Goal: Task Accomplishment & Management: Manage account settings

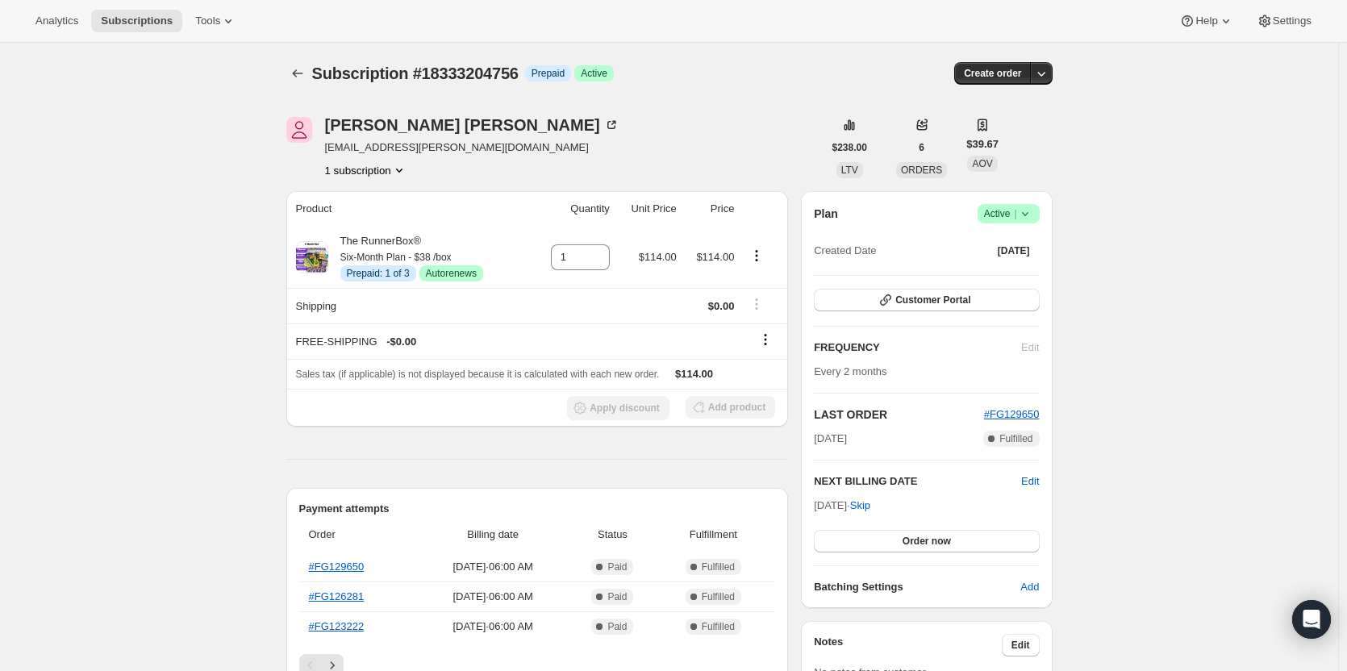
click at [1037, 222] on span "Success Active |" at bounding box center [1008, 213] width 62 height 19
click at [1005, 276] on span "Cancel subscription" at bounding box center [1013, 273] width 91 height 12
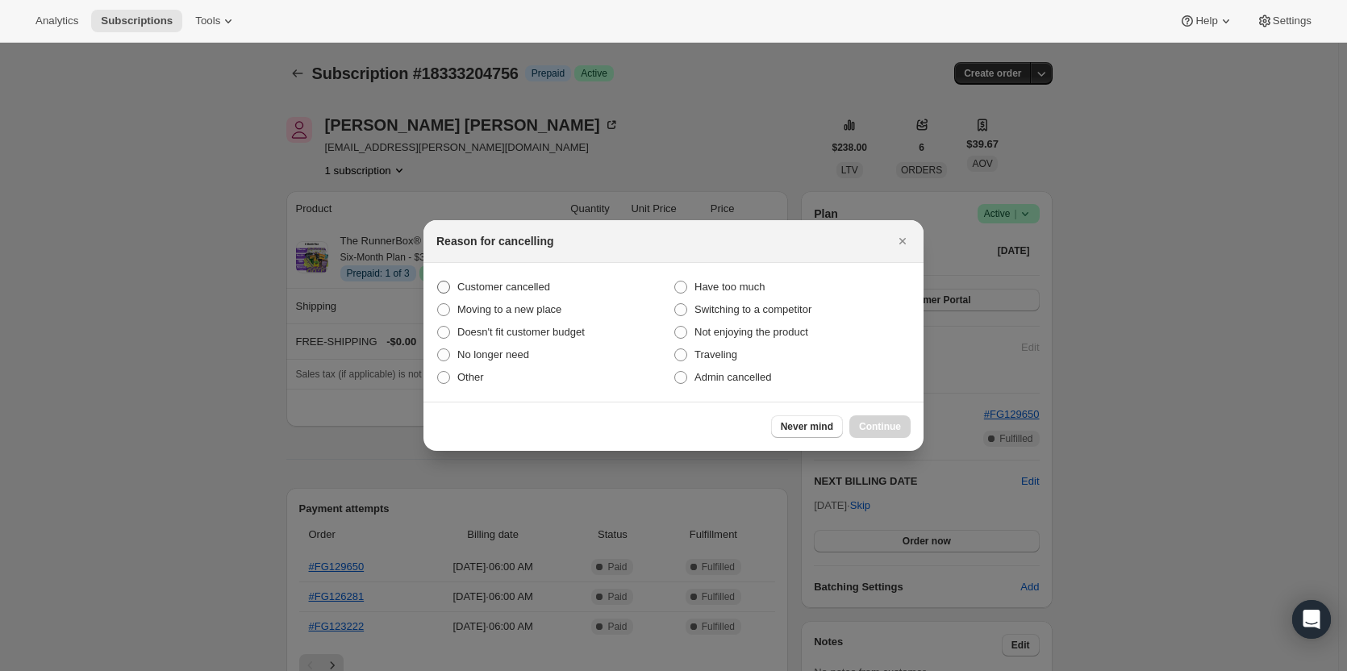
click at [459, 291] on span "Customer cancelled" at bounding box center [503, 287] width 93 height 12
click at [438, 281] on input "Customer cancelled" at bounding box center [437, 281] width 1 height 1
radio input "true"
click at [887, 419] on button "Continue" at bounding box center [879, 426] width 61 height 23
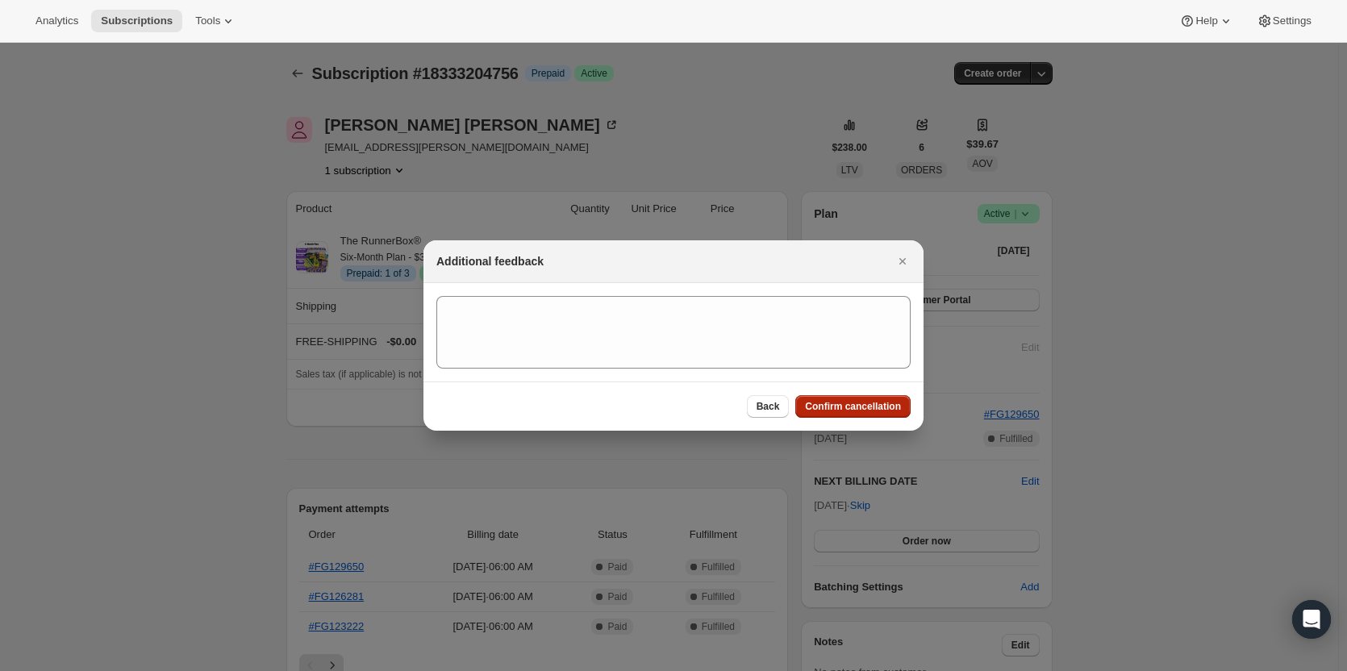
click at [878, 413] on button "Confirm cancellation" at bounding box center [852, 406] width 115 height 23
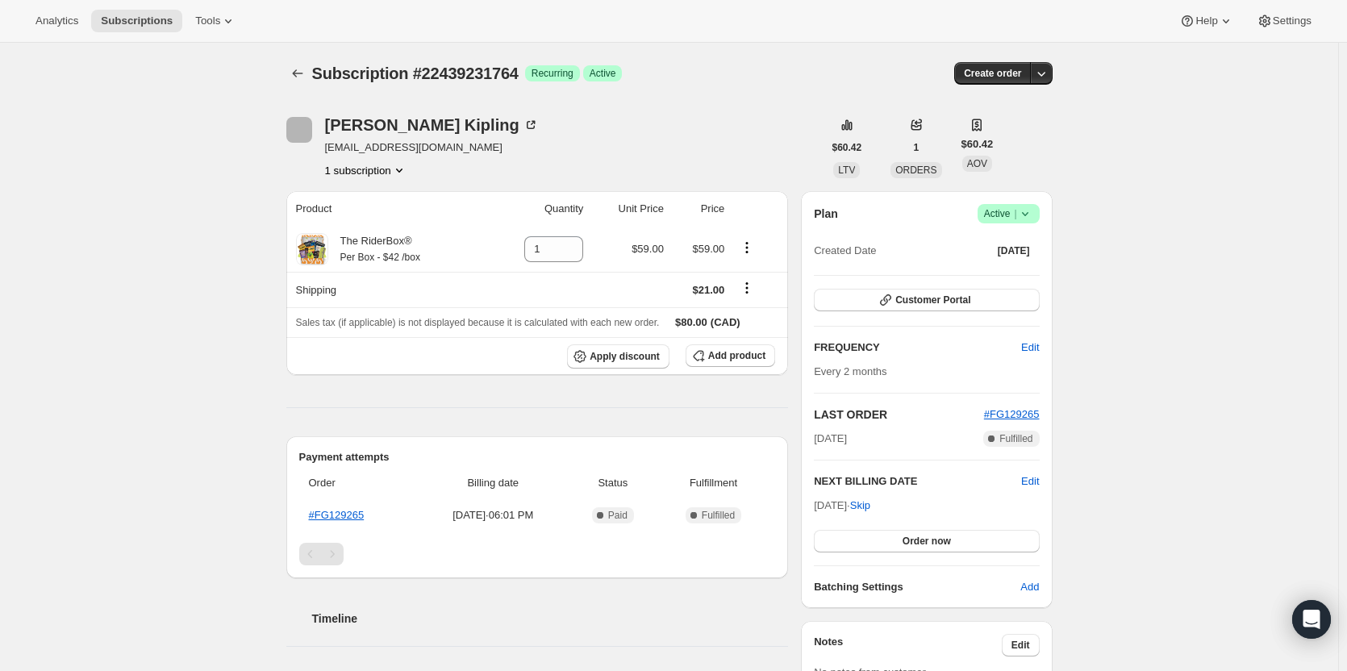
click at [1032, 204] on span "Success Active |" at bounding box center [1008, 213] width 62 height 19
click at [1006, 281] on button "Cancel subscription" at bounding box center [1013, 273] width 101 height 26
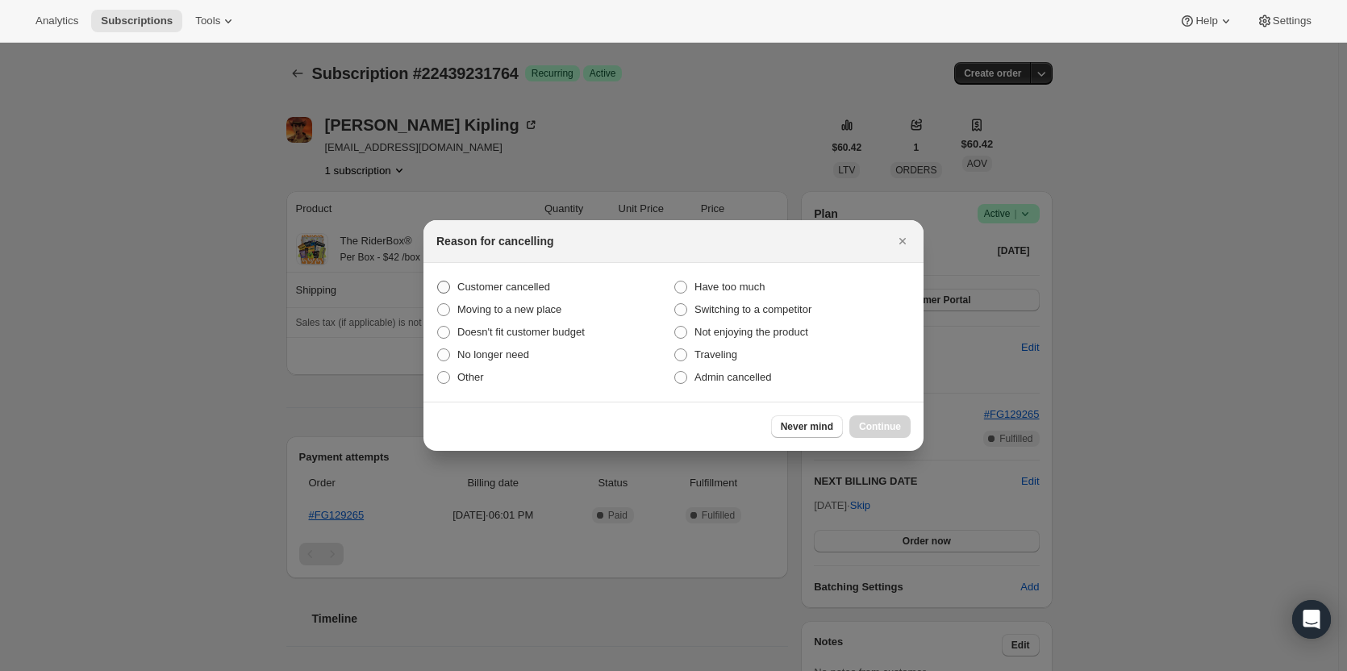
click at [456, 284] on label "Customer cancelled" at bounding box center [554, 287] width 237 height 23
click at [438, 281] on input "Customer cancelled" at bounding box center [437, 281] width 1 height 1
radio input "true"
click at [871, 427] on span "Continue" at bounding box center [880, 426] width 42 height 13
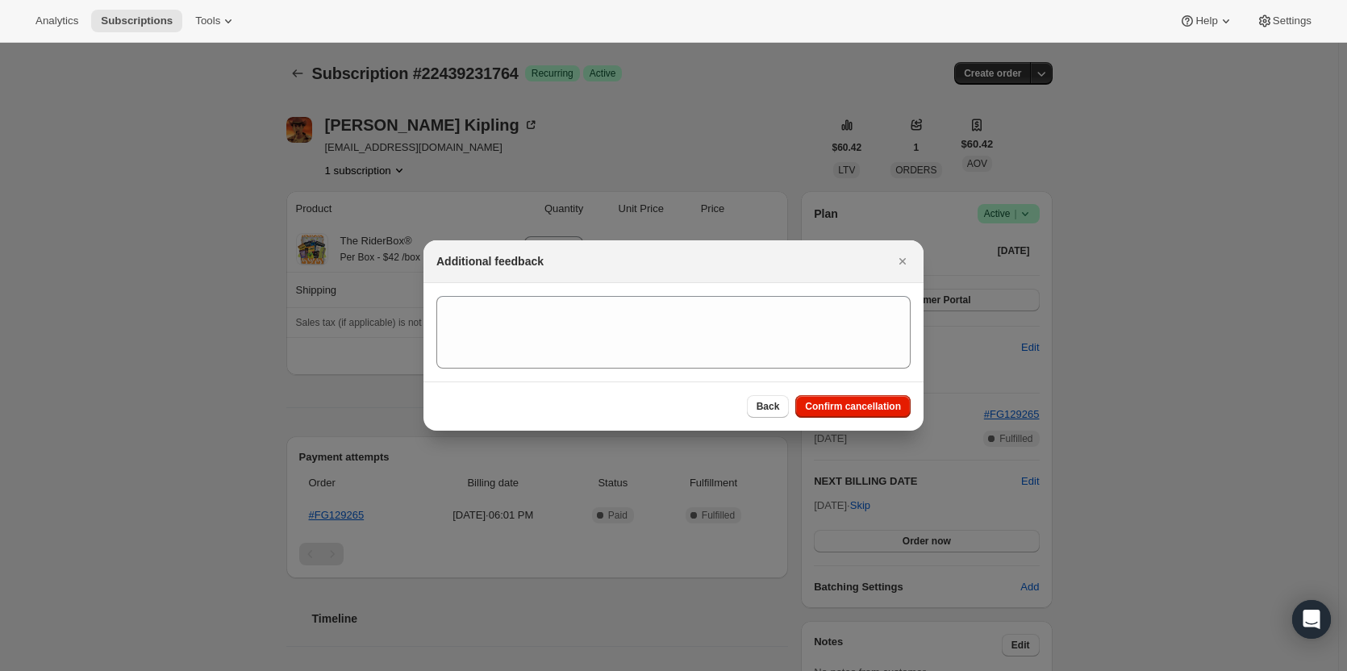
click at [868, 419] on div "Back Confirm cancellation" at bounding box center [673, 405] width 500 height 49
click at [879, 428] on div "Back Confirm cancellation" at bounding box center [673, 405] width 500 height 49
click at [857, 411] on span "Confirm cancellation" at bounding box center [853, 406] width 96 height 13
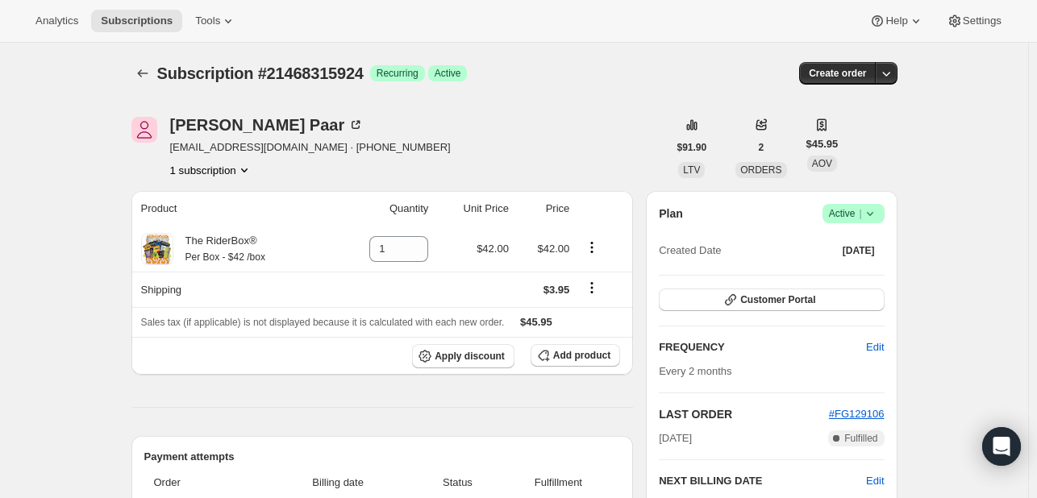
click at [869, 220] on icon at bounding box center [870, 214] width 16 height 16
click at [866, 262] on button "Cancel subscription" at bounding box center [858, 273] width 101 height 26
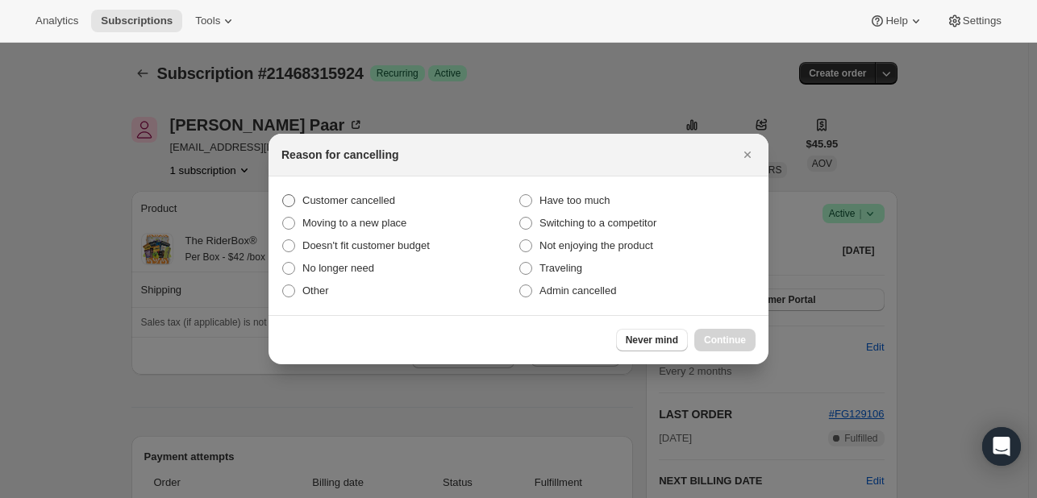
click at [293, 198] on span ":rbj:" at bounding box center [288, 200] width 13 height 13
click at [283, 195] on input "Customer cancelled" at bounding box center [282, 194] width 1 height 1
radio input "true"
click at [730, 346] on button "Continue" at bounding box center [724, 340] width 61 height 23
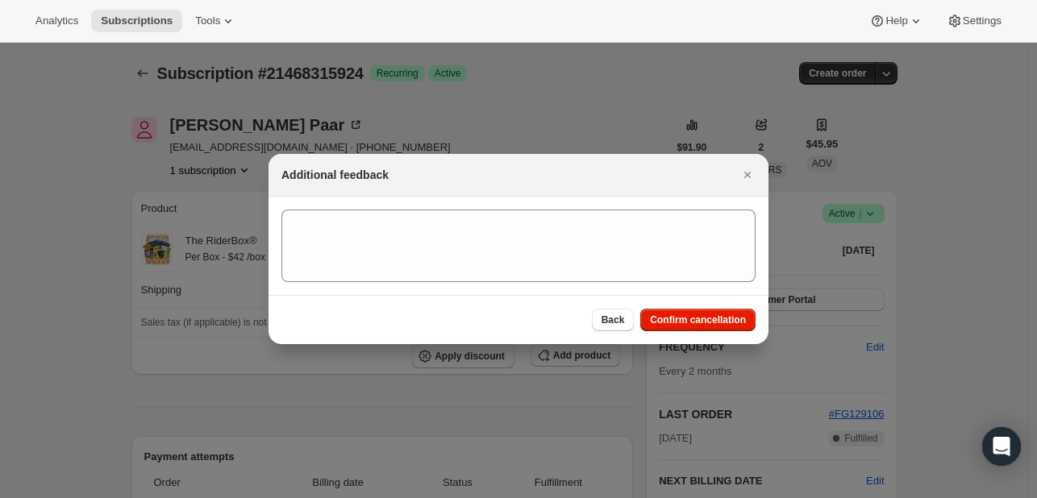
click at [668, 307] on div "Back Confirm cancellation" at bounding box center [518, 319] width 500 height 49
click at [666, 310] on button "Confirm cancellation" at bounding box center [697, 320] width 115 height 23
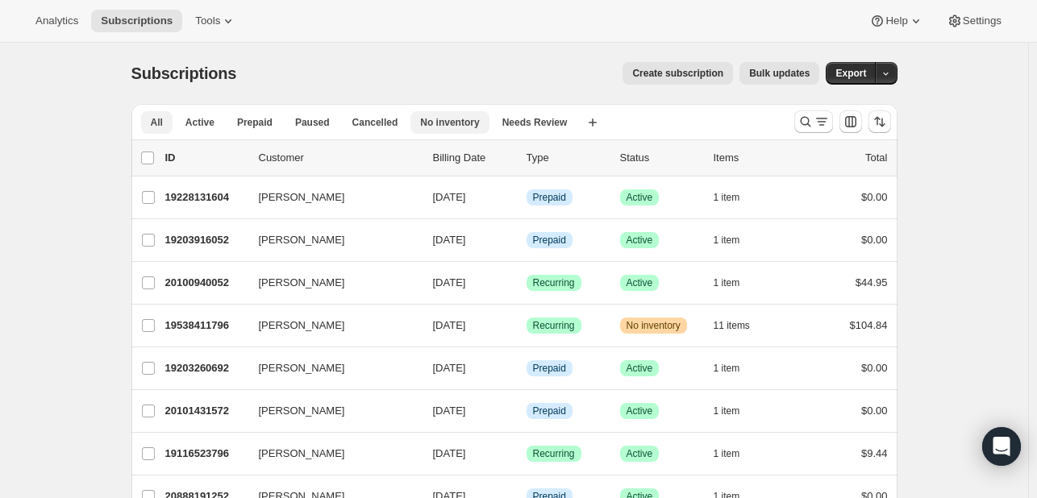
click at [464, 122] on span "No inventory" at bounding box center [449, 122] width 59 height 13
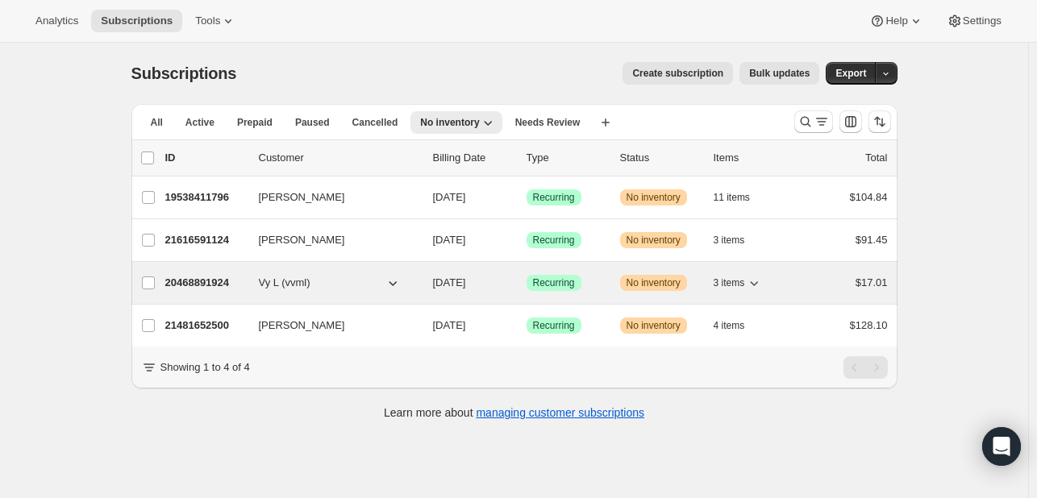
click at [601, 285] on div "Success Recurring" at bounding box center [567, 283] width 81 height 16
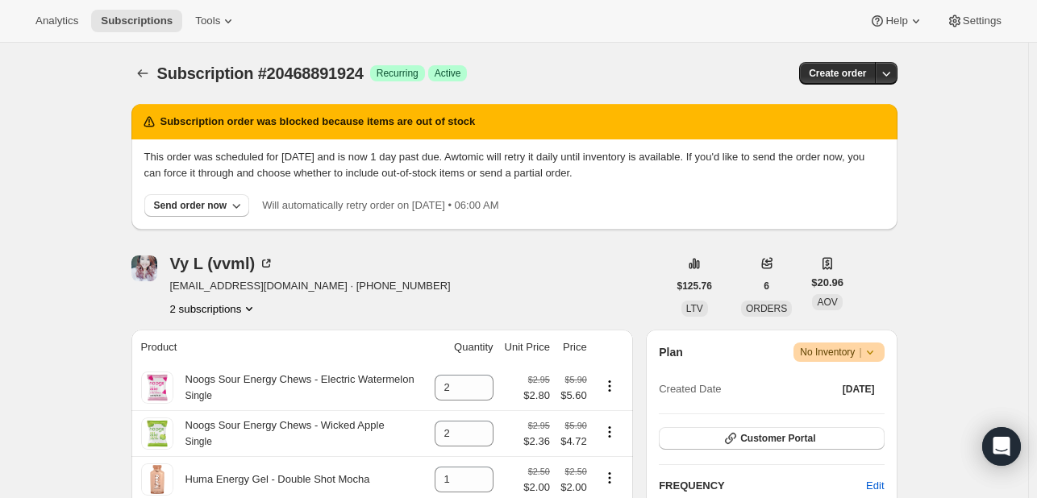
scroll to position [123, 0]
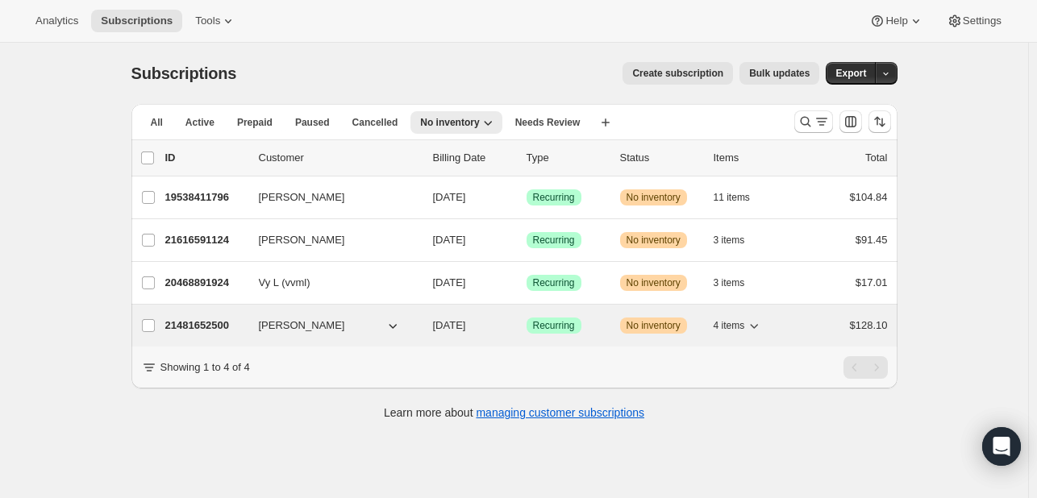
click at [600, 318] on div "Success Recurring" at bounding box center [567, 326] width 81 height 16
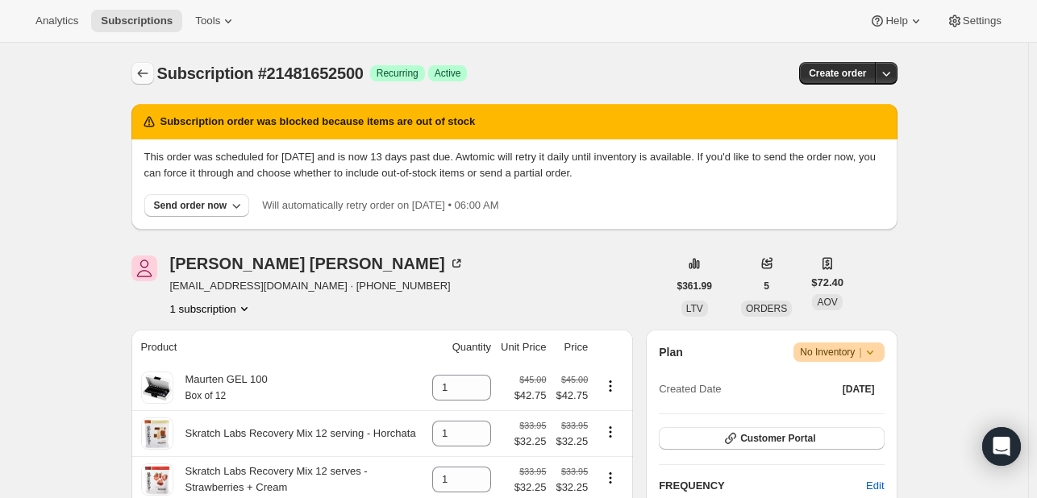
click at [144, 81] on button "Subscriptions" at bounding box center [142, 73] width 23 height 23
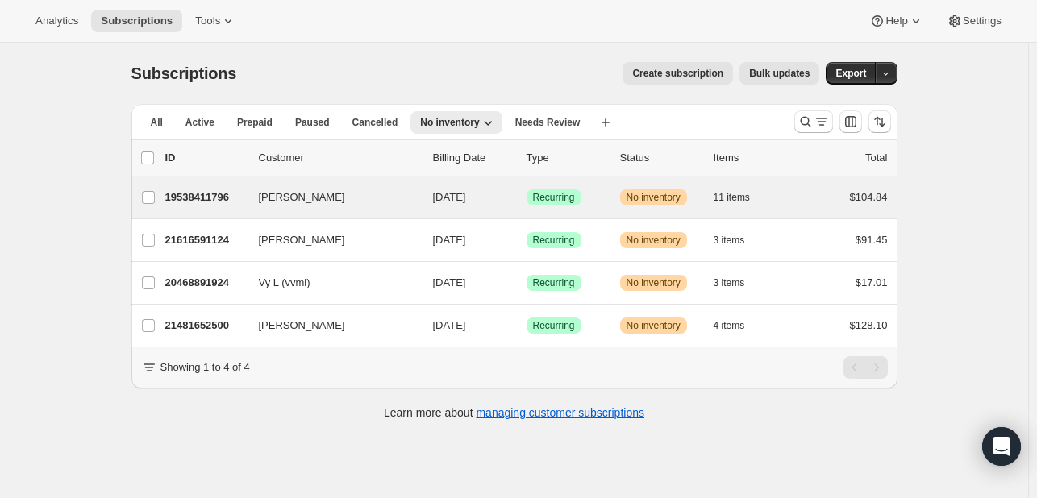
click at [578, 210] on div "Chelsea Miller 19538411796 Chelsea Miller 09/27/2025 Success Recurring Warning …" at bounding box center [514, 198] width 766 height 42
click at [601, 202] on div "Success Recurring" at bounding box center [567, 197] width 81 height 16
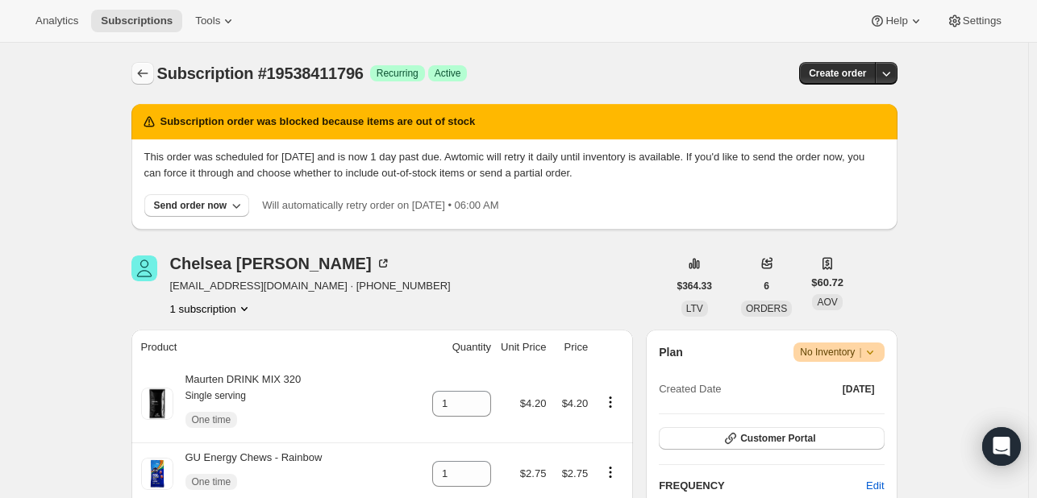
click at [147, 69] on icon "Subscriptions" at bounding box center [143, 73] width 16 height 16
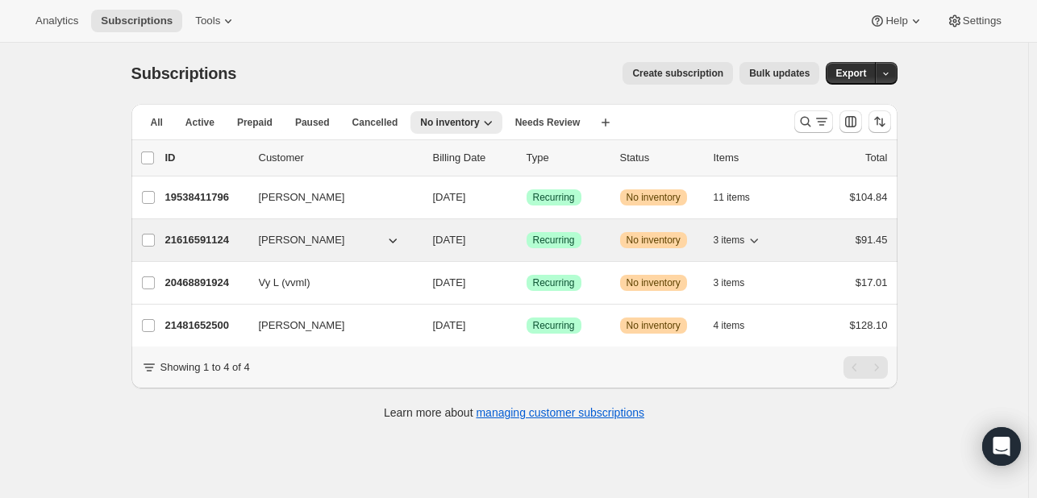
click at [602, 248] on div "21616591124 Nikki Battaglia 09/27/2025 Success Recurring Warning No inventory 3…" at bounding box center [526, 240] width 722 height 23
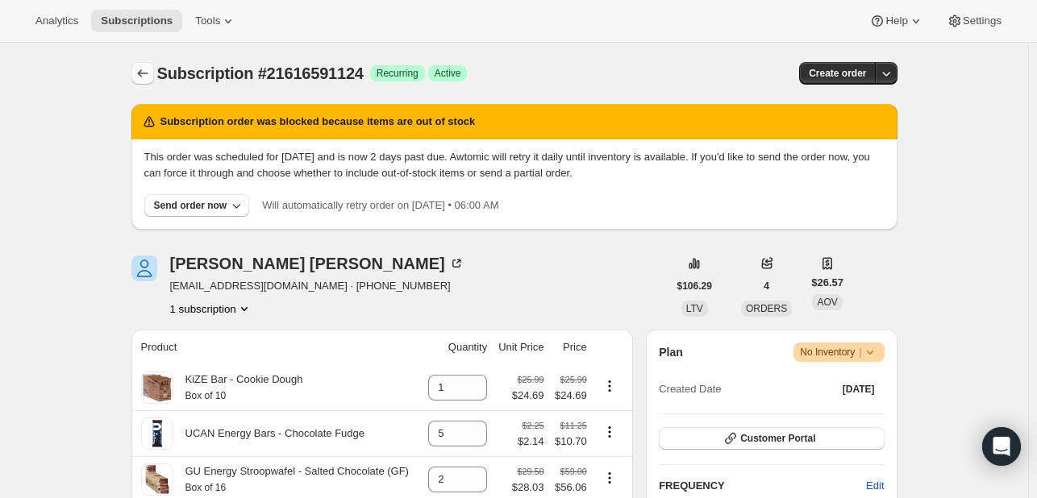
click at [148, 78] on icon "Subscriptions" at bounding box center [143, 73] width 16 height 16
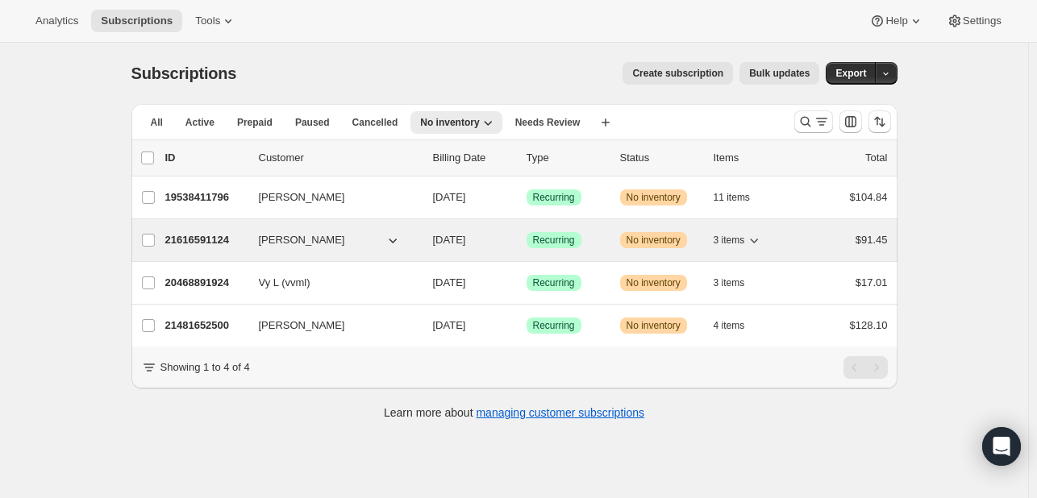
click at [574, 242] on span "Recurring" at bounding box center [554, 240] width 42 height 13
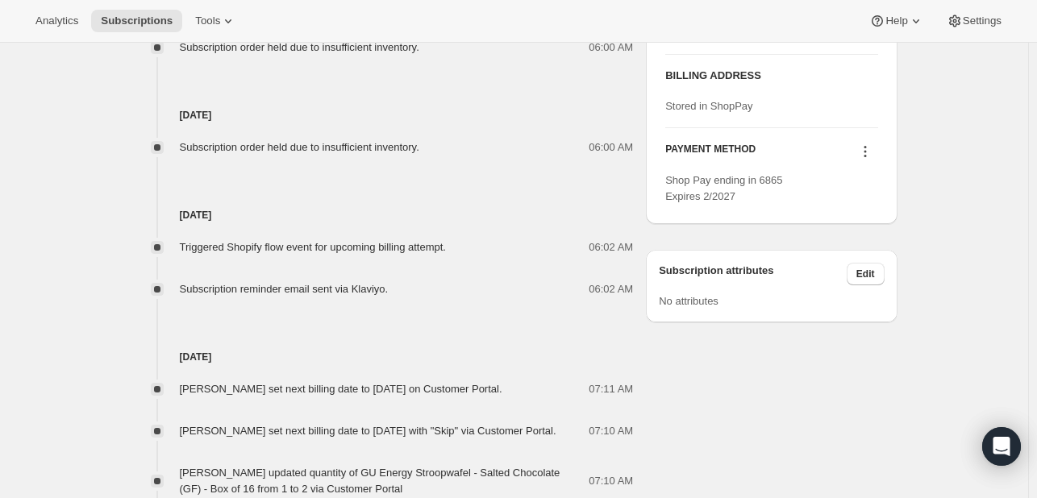
scroll to position [903, 0]
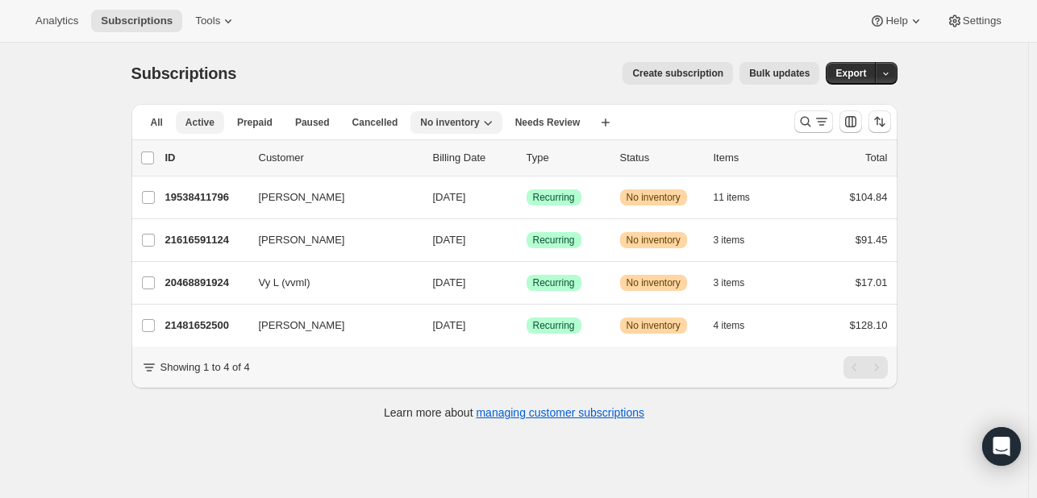
click at [203, 120] on span "Active" at bounding box center [199, 122] width 29 height 13
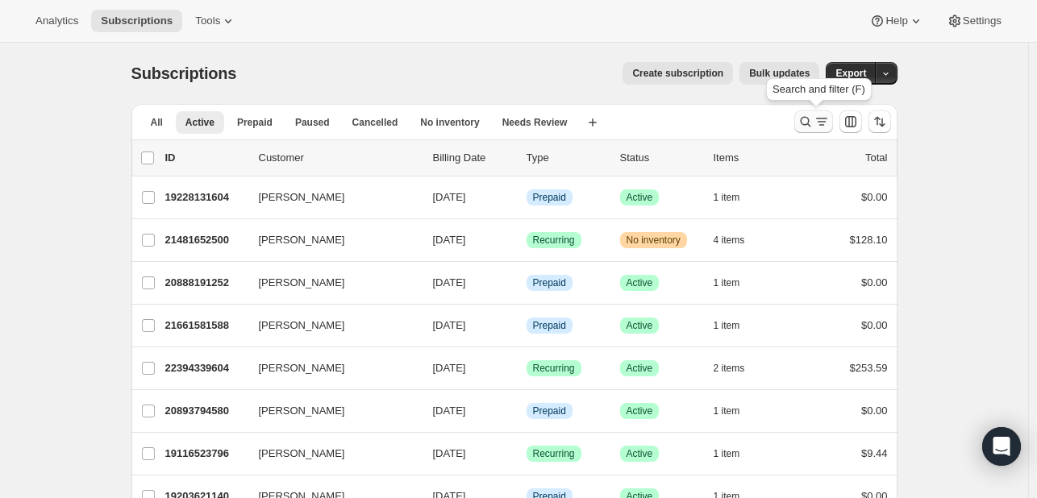
click at [818, 123] on icon "Search and filter results" at bounding box center [822, 122] width 16 height 16
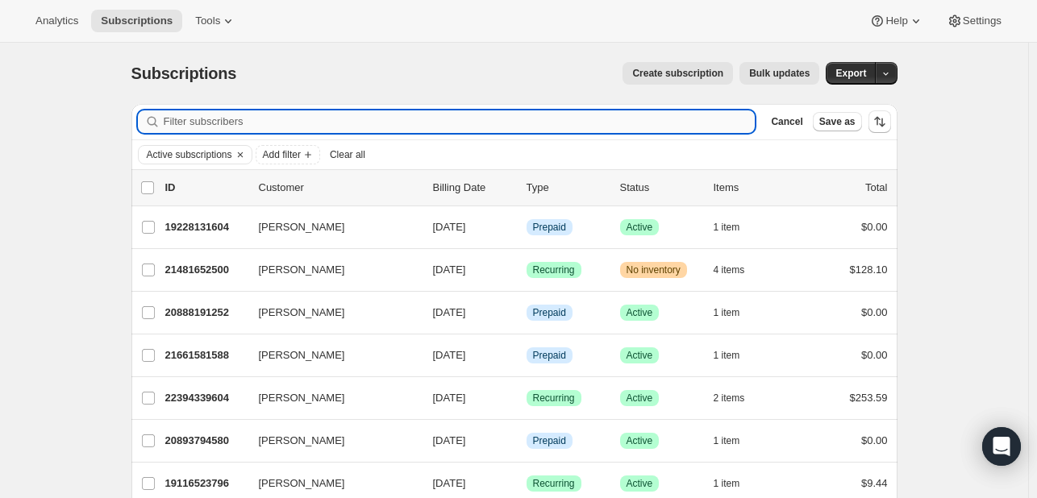
click at [722, 126] on input "Filter subscribers" at bounding box center [460, 121] width 592 height 23
type input "michael mcmahon"
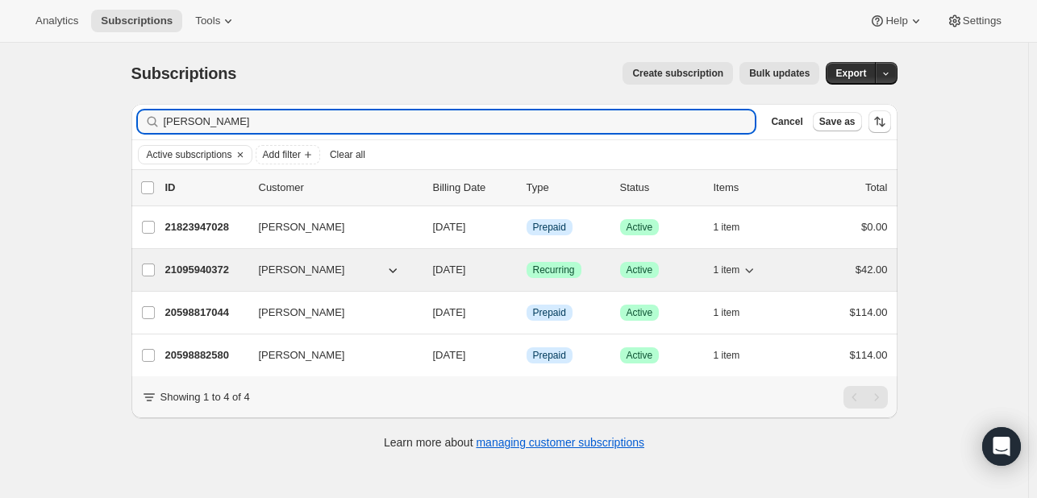
click at [594, 262] on div "Success Recurring" at bounding box center [567, 270] width 81 height 16
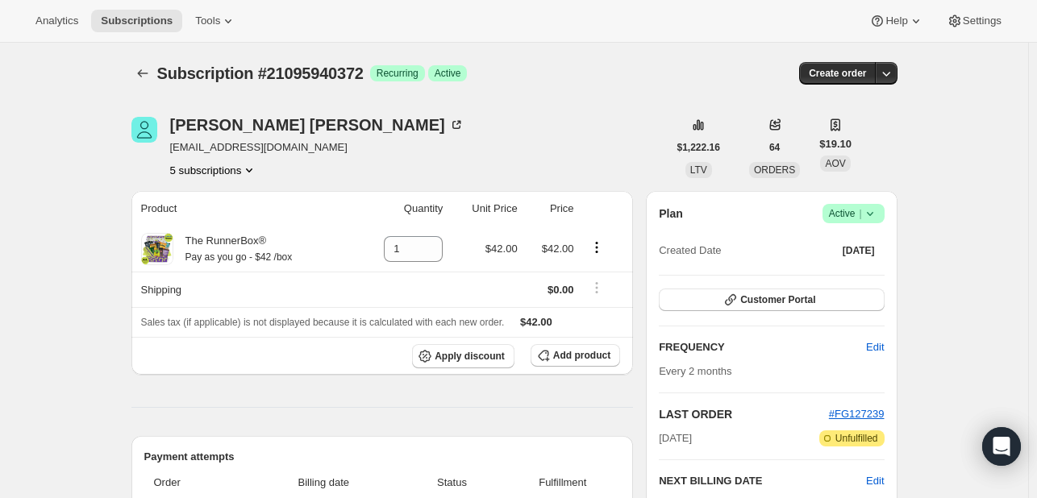
click at [206, 175] on button "5 subscriptions" at bounding box center [214, 170] width 88 height 16
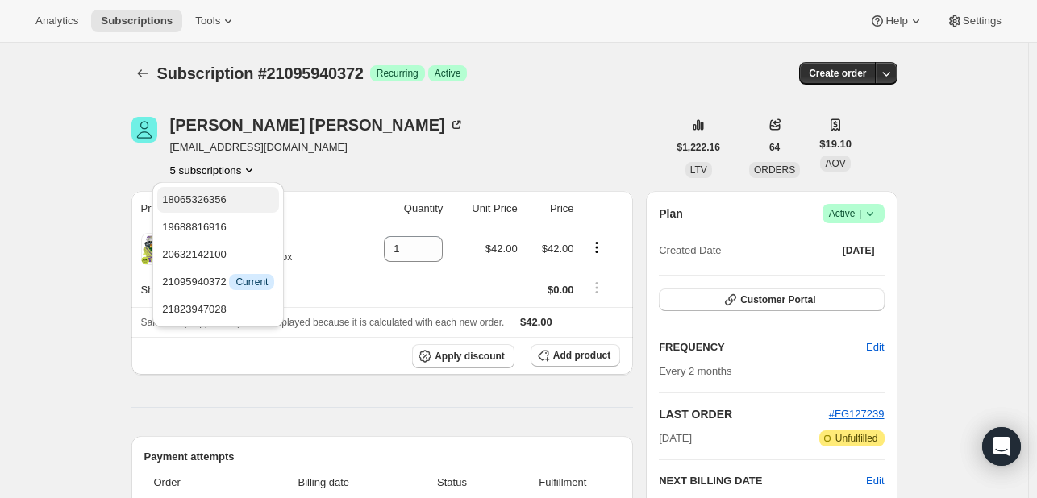
click at [213, 206] on span "18065326356" at bounding box center [194, 200] width 65 height 12
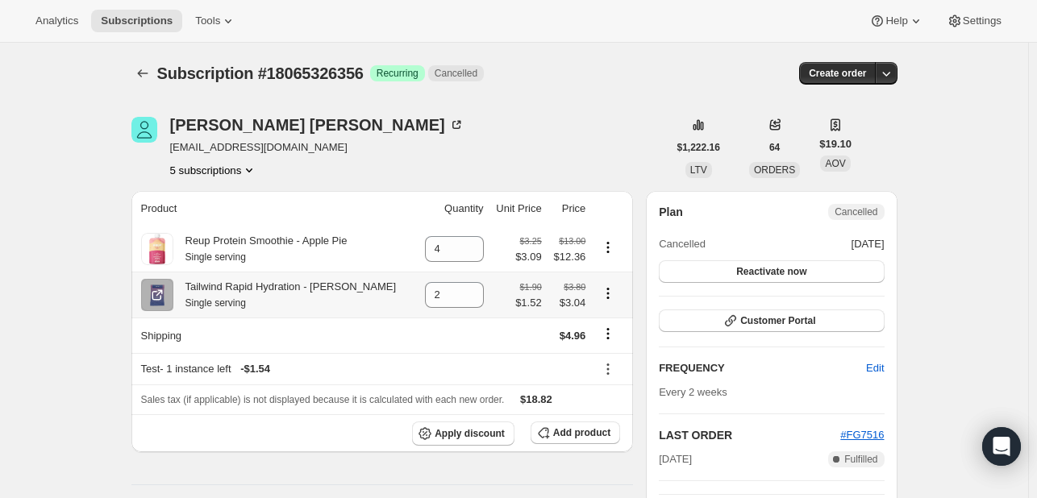
click at [606, 291] on icon "Product actions" at bounding box center [608, 293] width 16 height 16
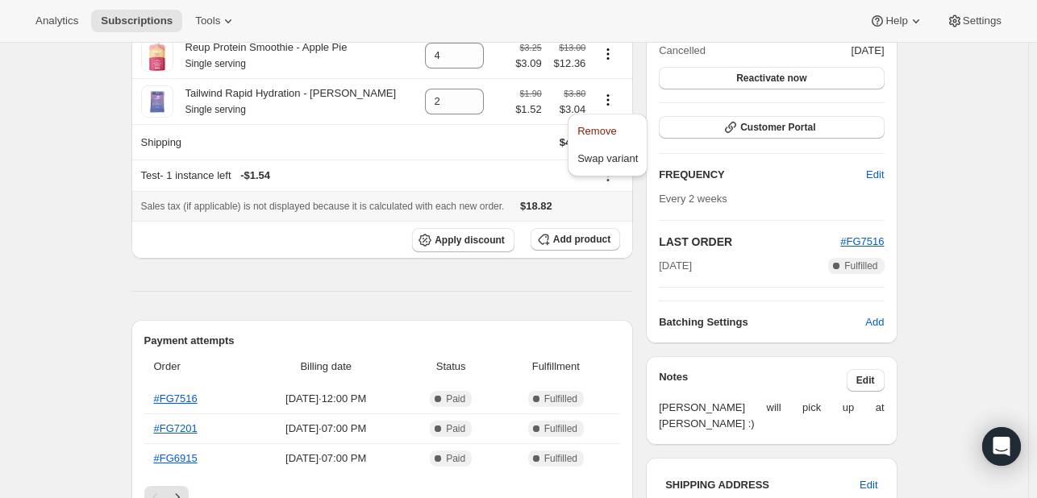
scroll to position [194, 0]
click at [252, 249] on div "Apply discount Add product" at bounding box center [382, 240] width 483 height 24
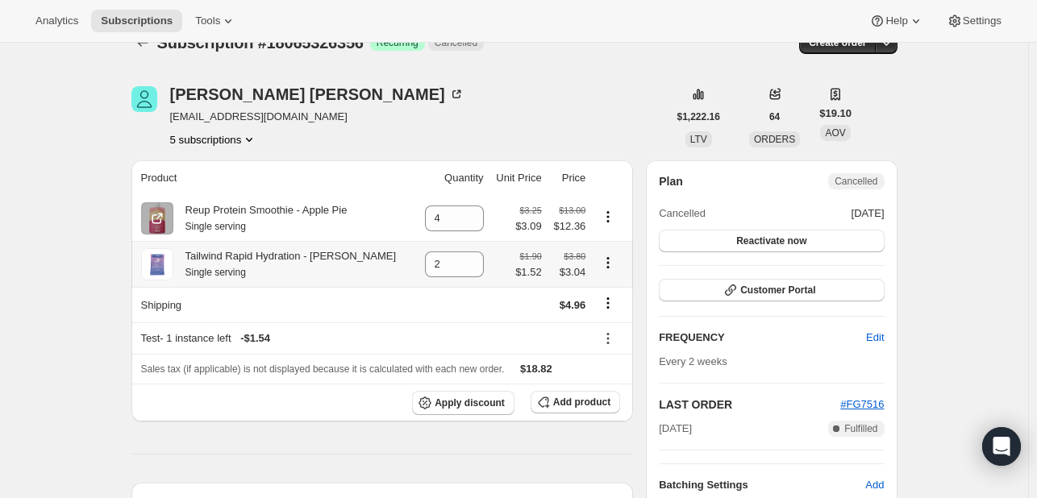
scroll to position [29, 0]
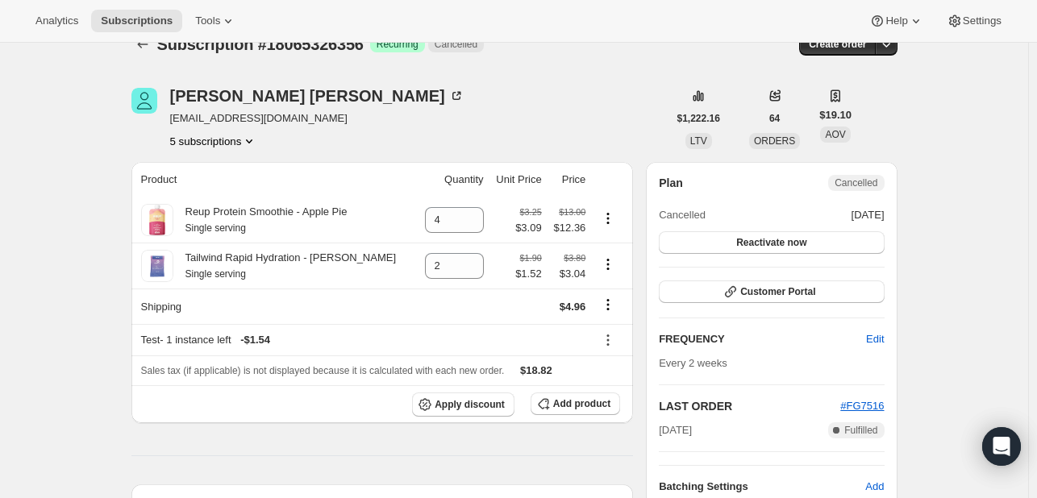
click at [232, 145] on button "5 subscriptions" at bounding box center [214, 141] width 88 height 16
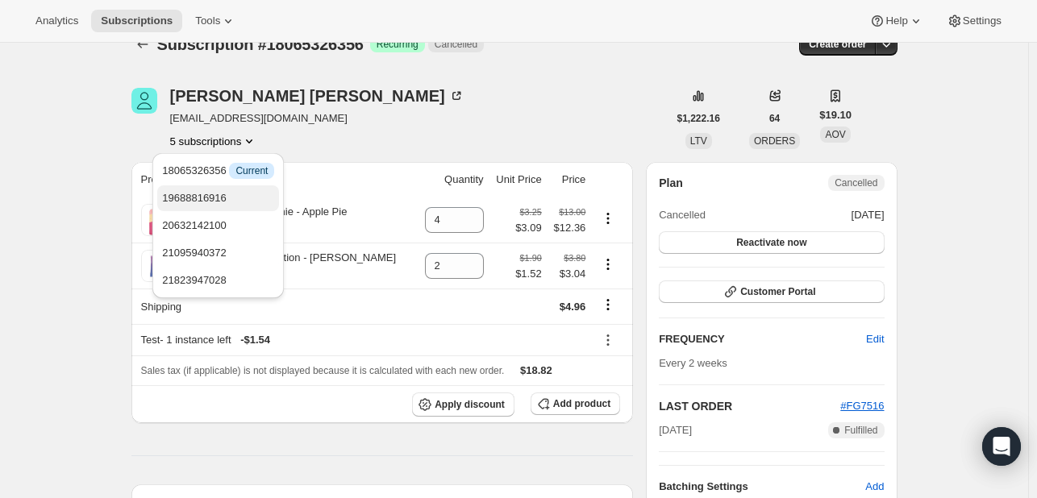
click at [237, 202] on span "19688816916" at bounding box center [218, 198] width 112 height 16
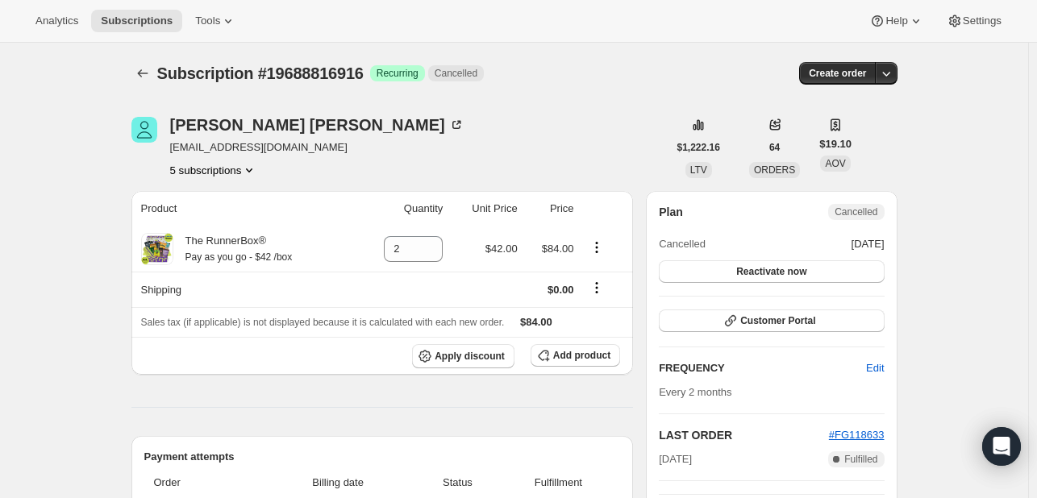
click at [200, 169] on button "5 subscriptions" at bounding box center [214, 170] width 88 height 16
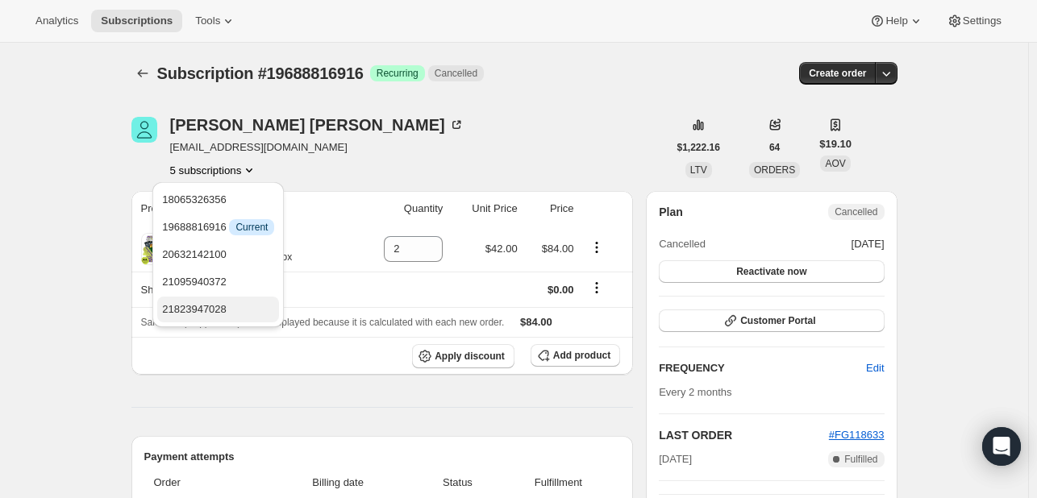
click at [194, 297] on button "21823947028" at bounding box center [218, 310] width 122 height 26
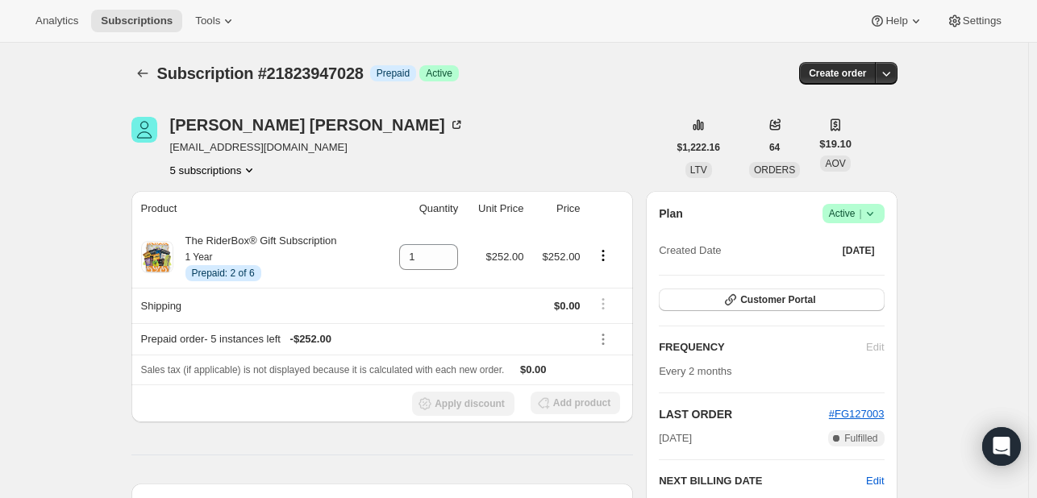
click at [221, 174] on button "5 subscriptions" at bounding box center [214, 170] width 88 height 16
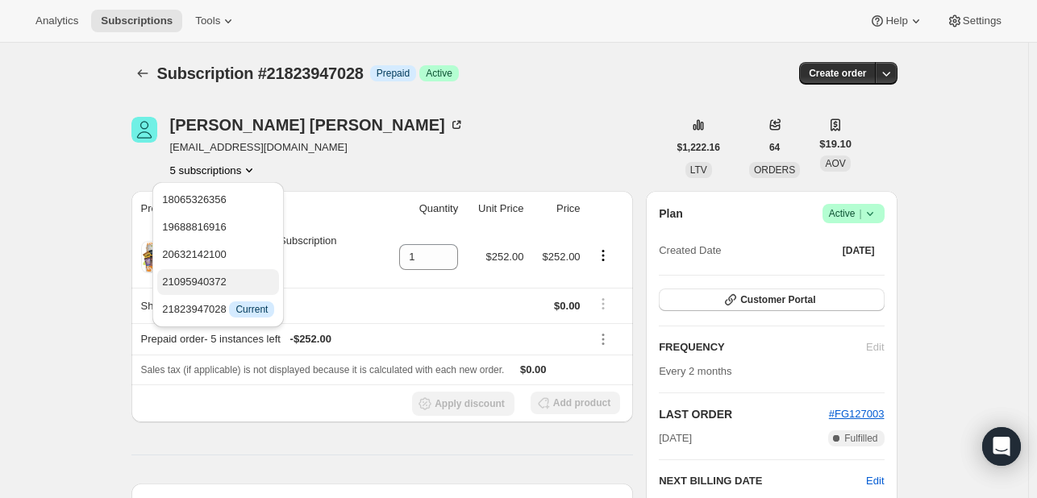
click at [233, 273] on button "21095940372" at bounding box center [218, 282] width 122 height 26
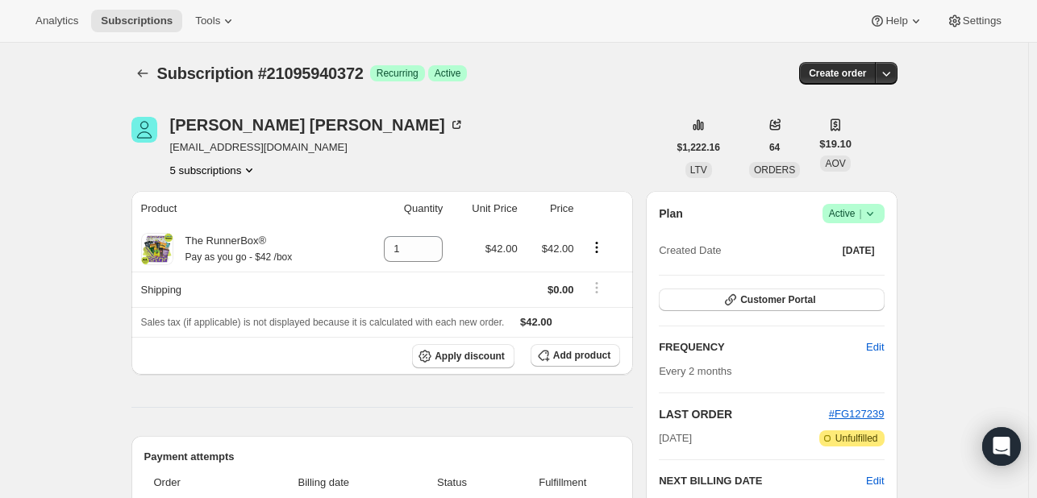
click at [239, 166] on button "5 subscriptions" at bounding box center [214, 170] width 88 height 16
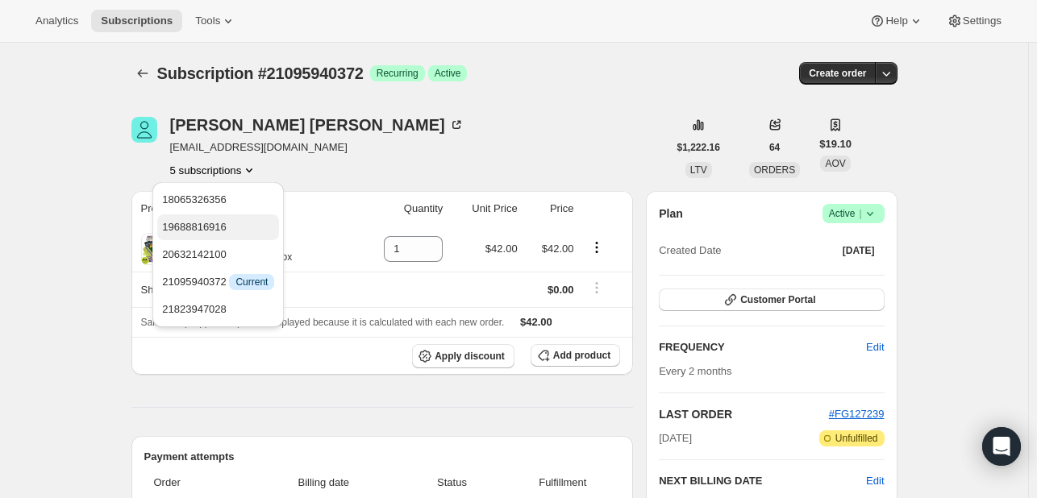
click at [227, 228] on span "19688816916" at bounding box center [218, 227] width 112 height 16
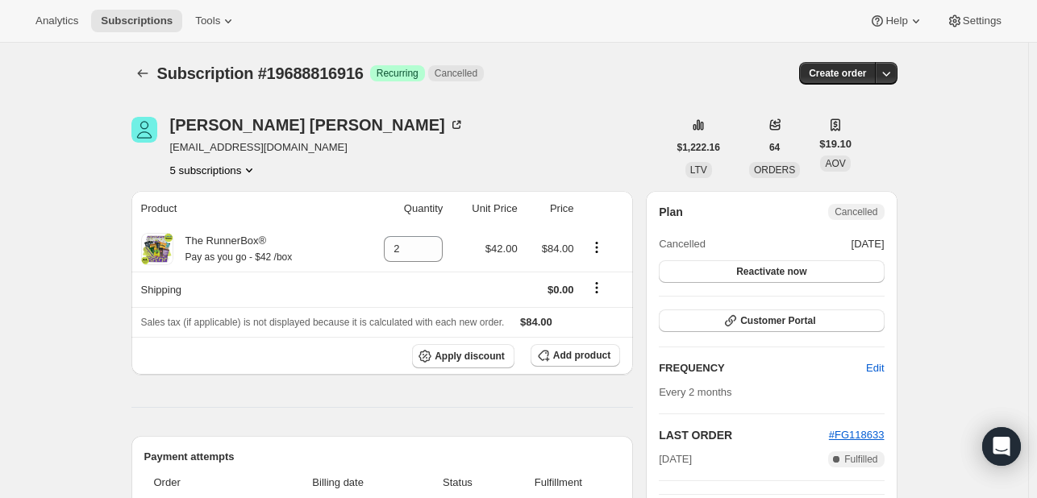
click at [216, 156] on div "Michael McMahon mmcmhn19@gmail.com 5 subscriptions" at bounding box center [317, 147] width 294 height 61
click at [158, 85] on div "Subscription #19688816916. This page is ready Subscription #19688816916 Success…" at bounding box center [514, 73] width 766 height 61
click at [151, 81] on button "Subscriptions" at bounding box center [142, 73] width 23 height 23
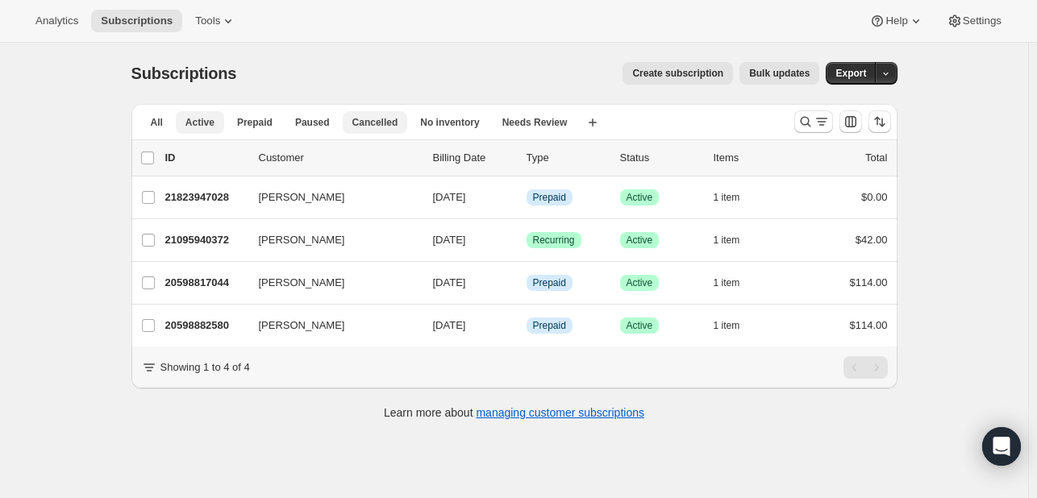
click at [368, 114] on button "Cancelled" at bounding box center [375, 122] width 65 height 23
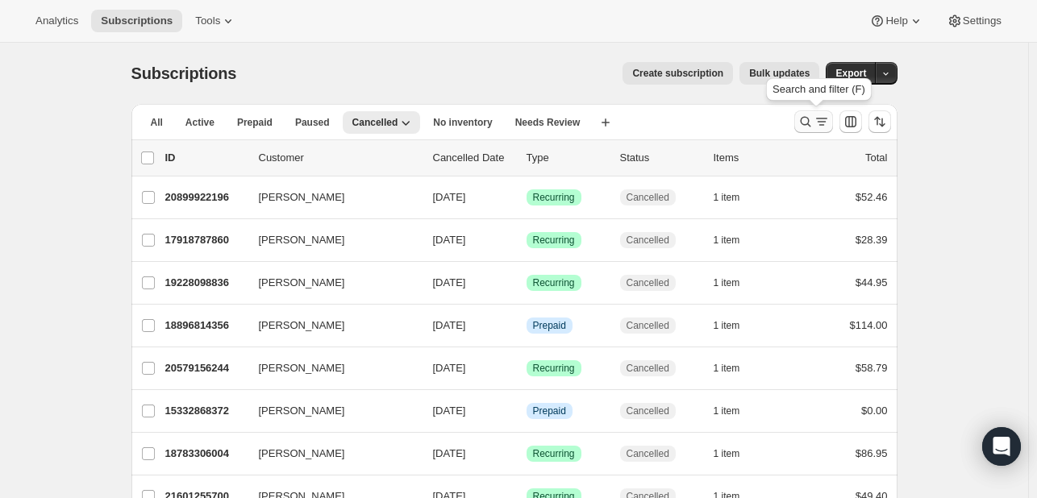
click at [802, 128] on icon "Search and filter results" at bounding box center [805, 122] width 16 height 16
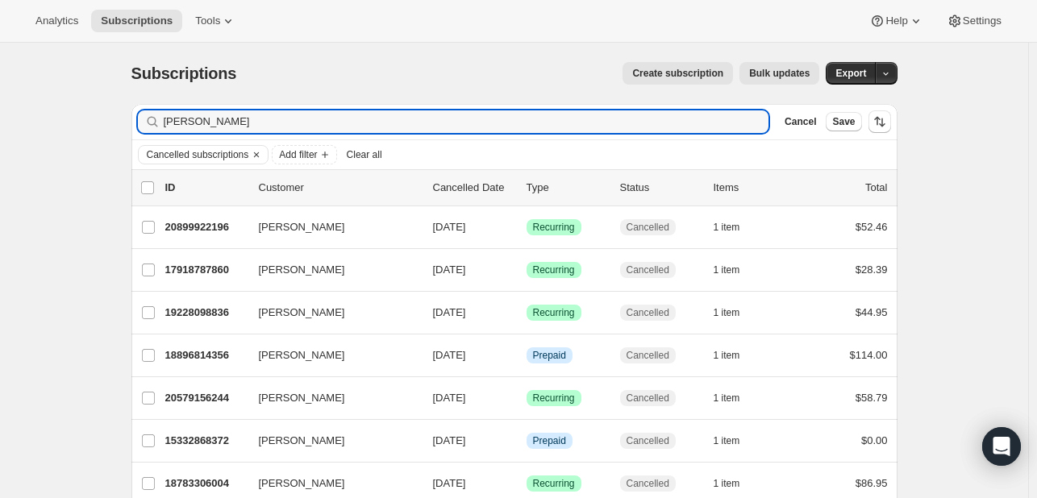
type input "michael mcmahon"
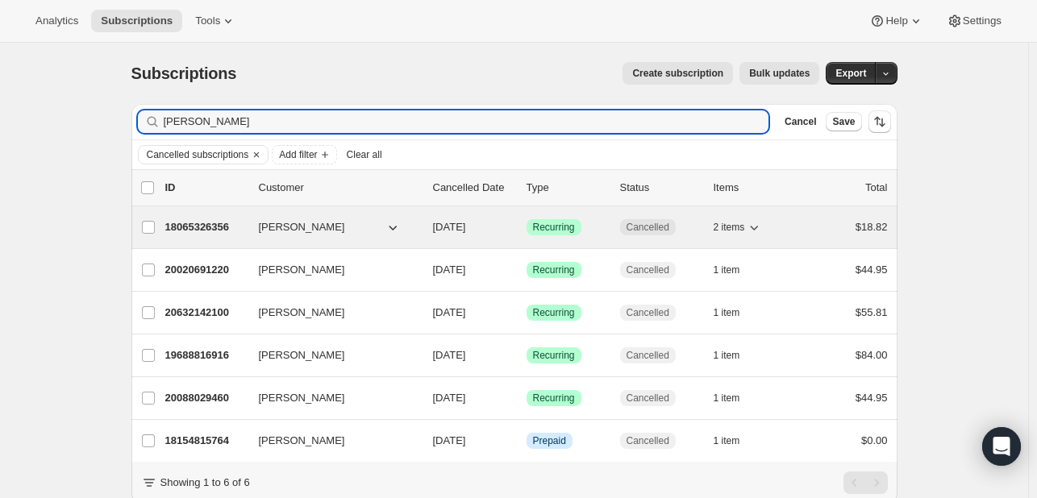
click at [732, 221] on span "2 items" at bounding box center [729, 227] width 31 height 13
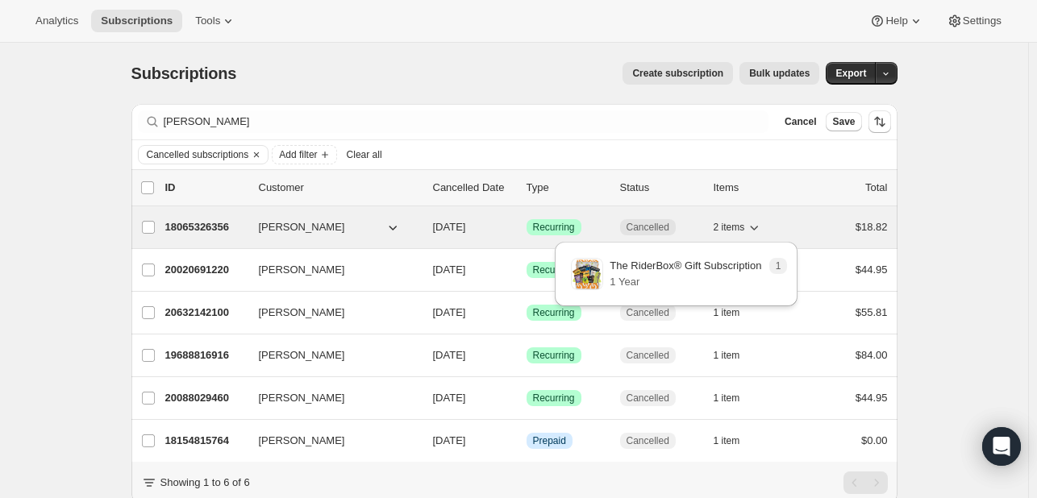
click at [732, 221] on span "2 items" at bounding box center [729, 227] width 31 height 13
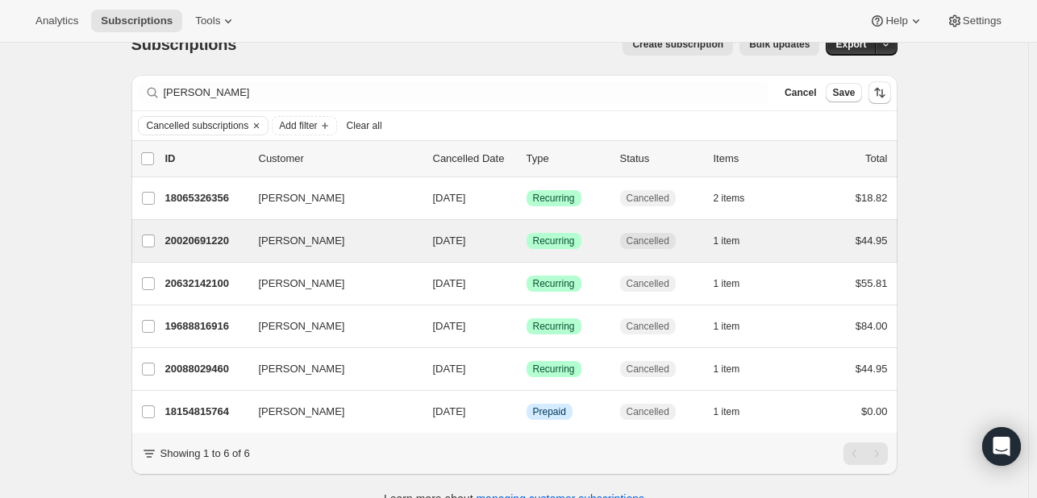
scroll to position [32, 0]
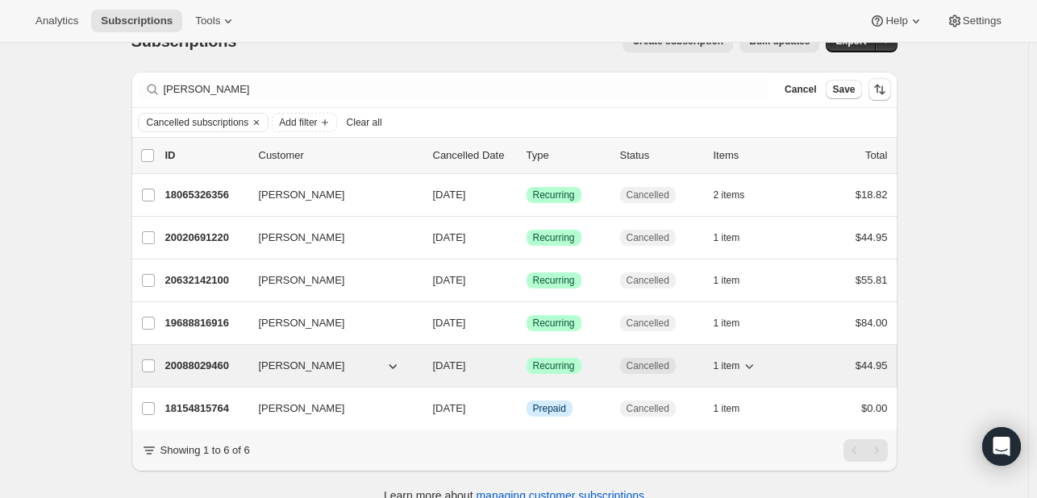
click at [597, 366] on div "Success Recurring" at bounding box center [567, 366] width 81 height 16
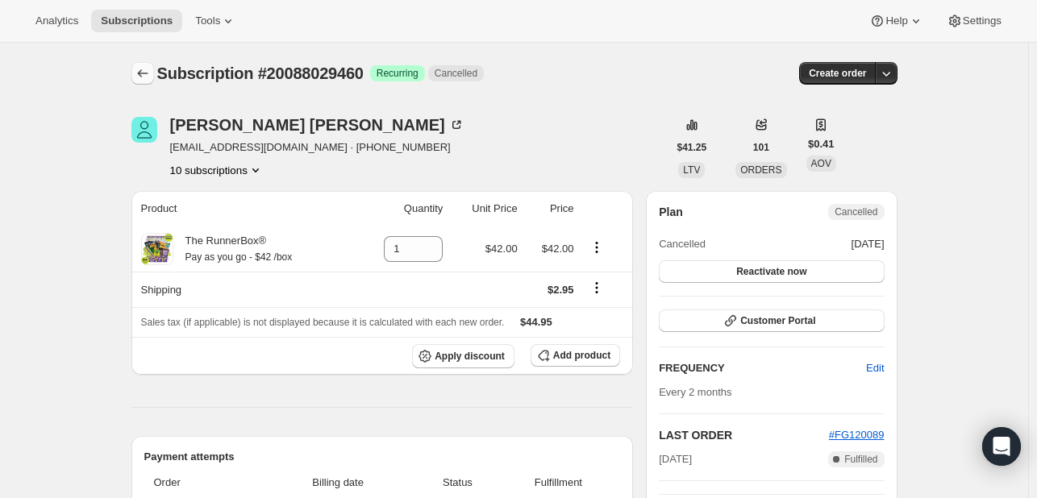
click at [141, 74] on icon "Subscriptions" at bounding box center [143, 73] width 16 height 16
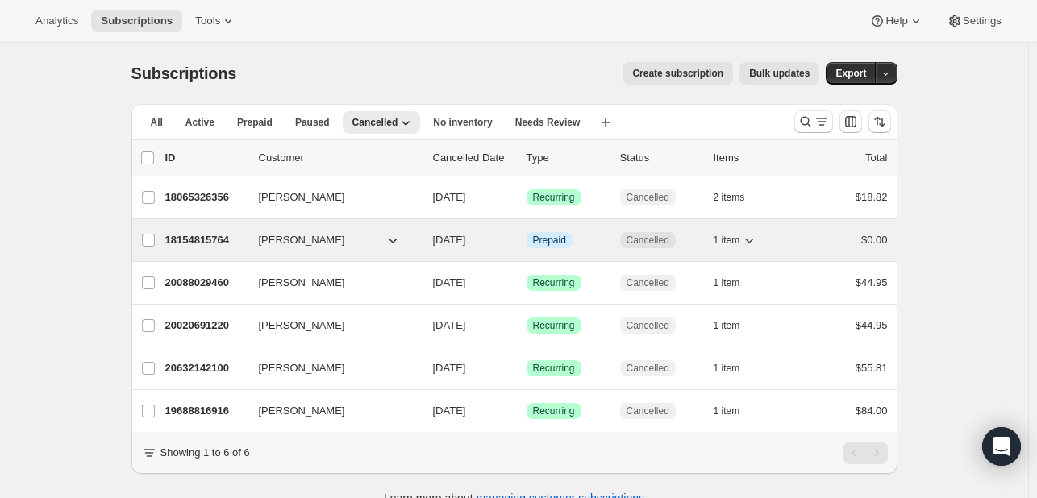
scroll to position [42, 0]
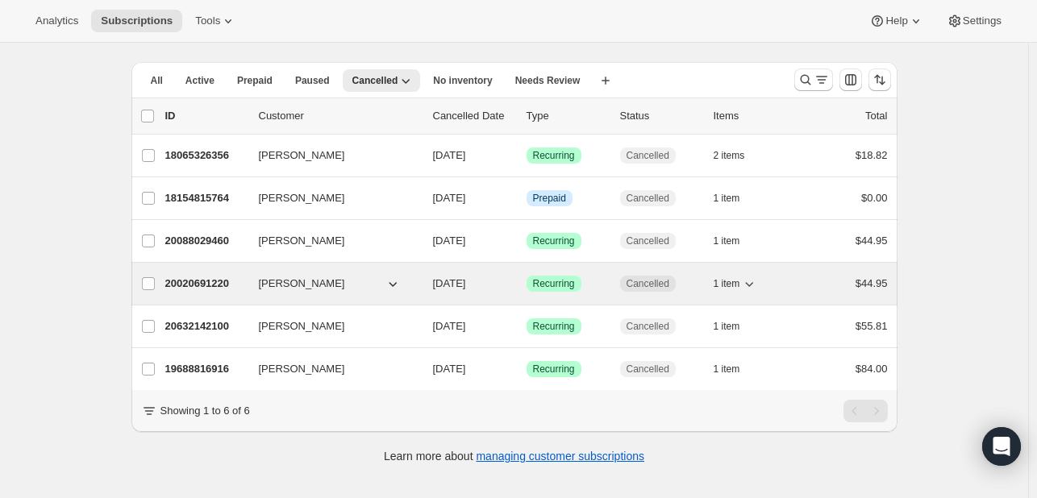
click at [584, 273] on div "20020691220 Michael McMahon 03/20/2025 Success Recurring Cancelled 1 item $44.95" at bounding box center [526, 284] width 722 height 23
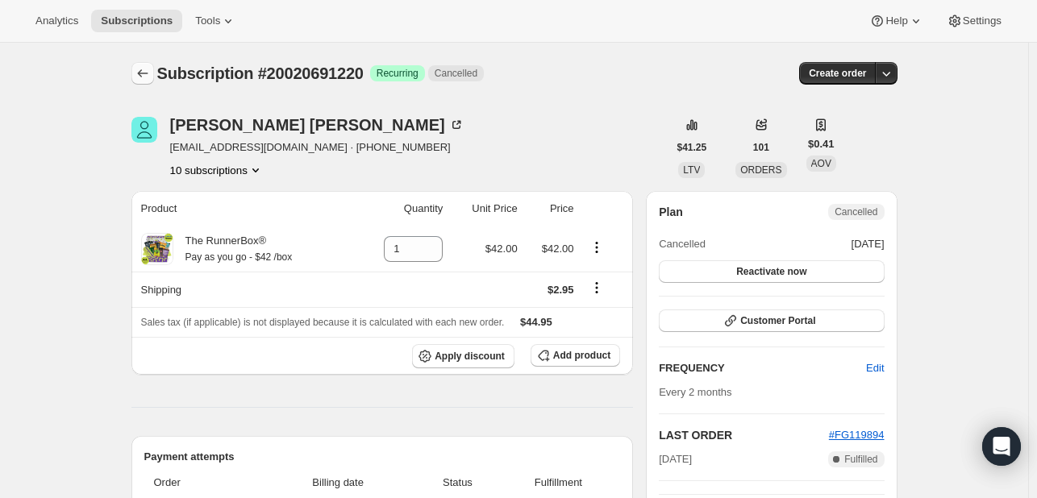
click at [142, 73] on icon "Subscriptions" at bounding box center [142, 73] width 10 height 8
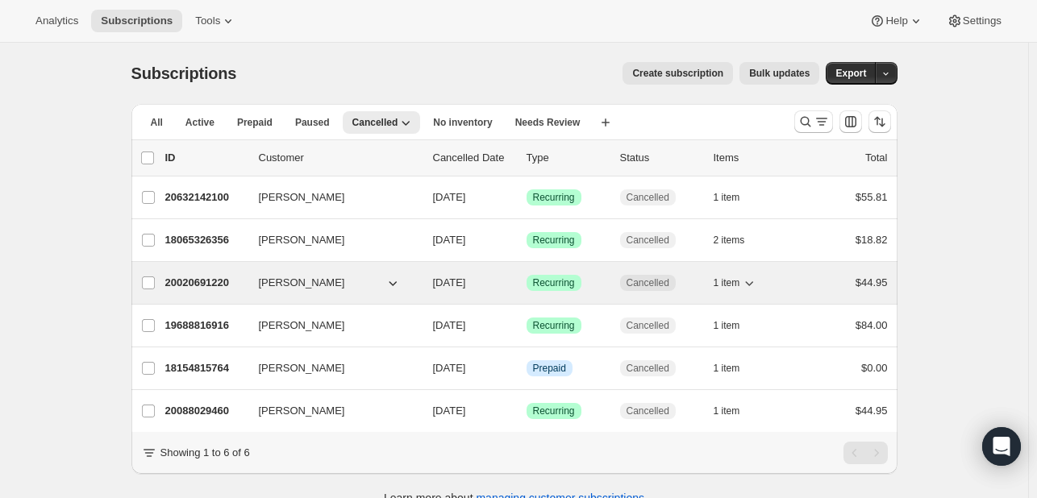
click at [571, 277] on span "Recurring" at bounding box center [554, 283] width 42 height 13
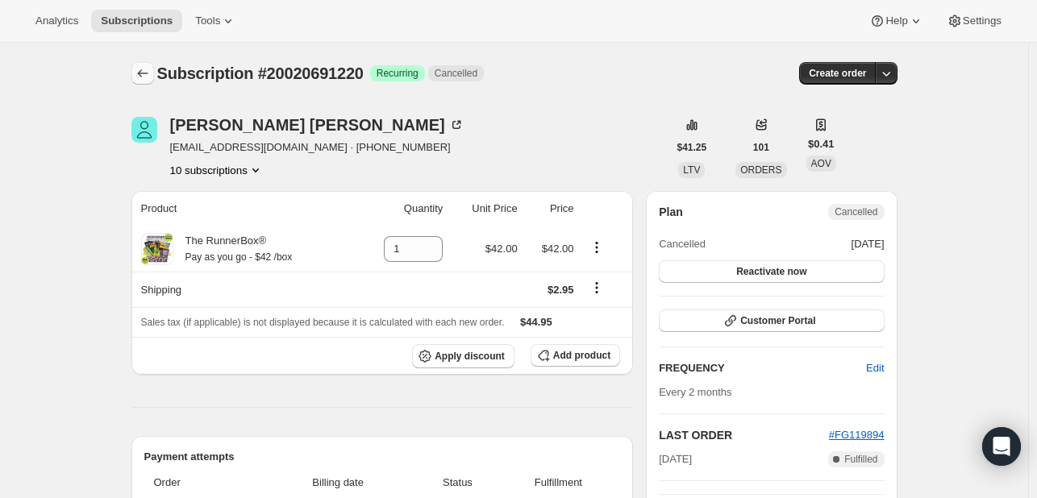
click at [142, 77] on icon "Subscriptions" at bounding box center [143, 73] width 16 height 16
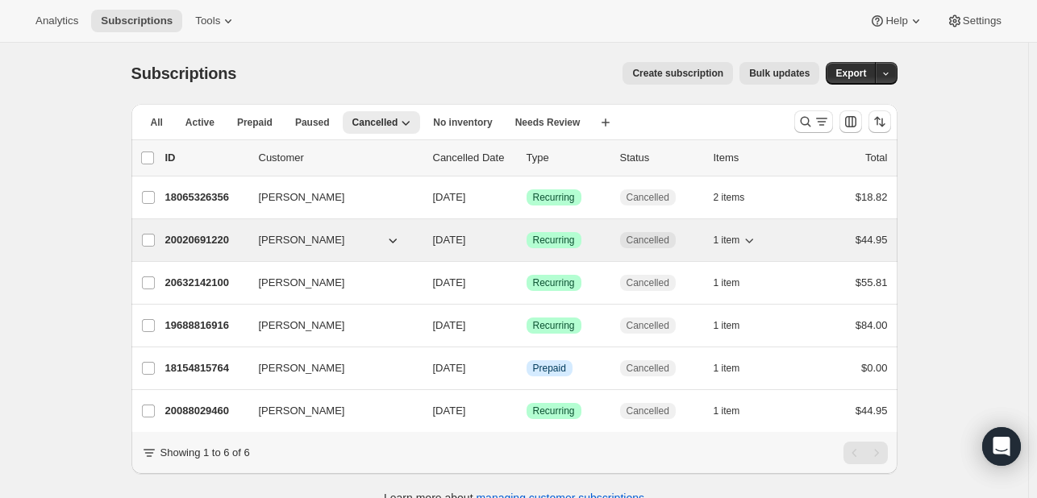
click at [601, 239] on div "Success Recurring" at bounding box center [567, 240] width 81 height 16
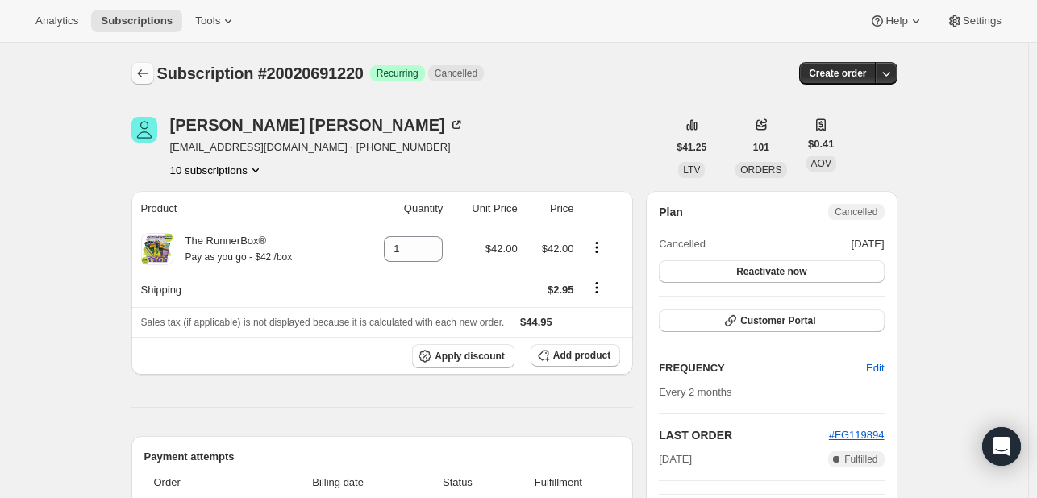
click at [140, 64] on button "Subscriptions" at bounding box center [142, 73] width 23 height 23
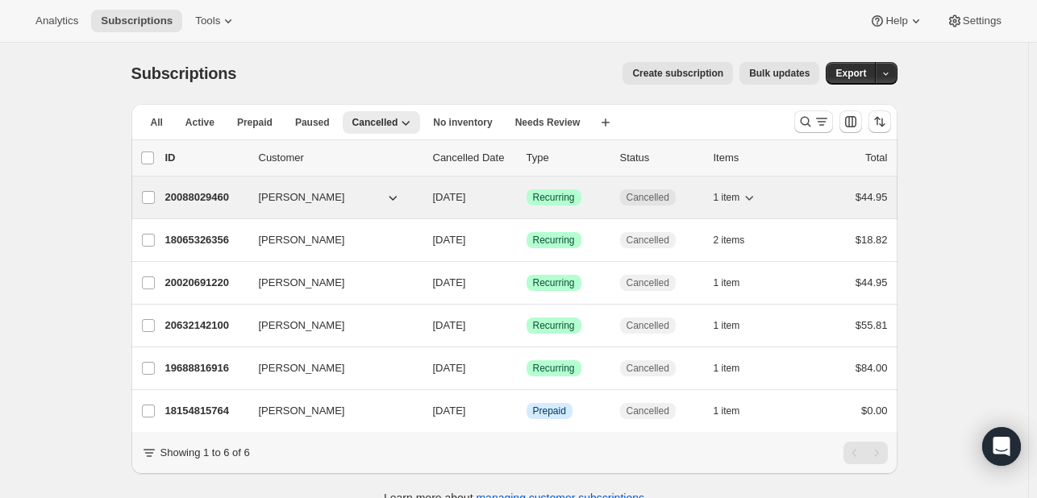
click at [603, 205] on div "20088029460 Michael McMahon 03/26/2025 Success Recurring Cancelled 1 item $44.95" at bounding box center [526, 197] width 722 height 23
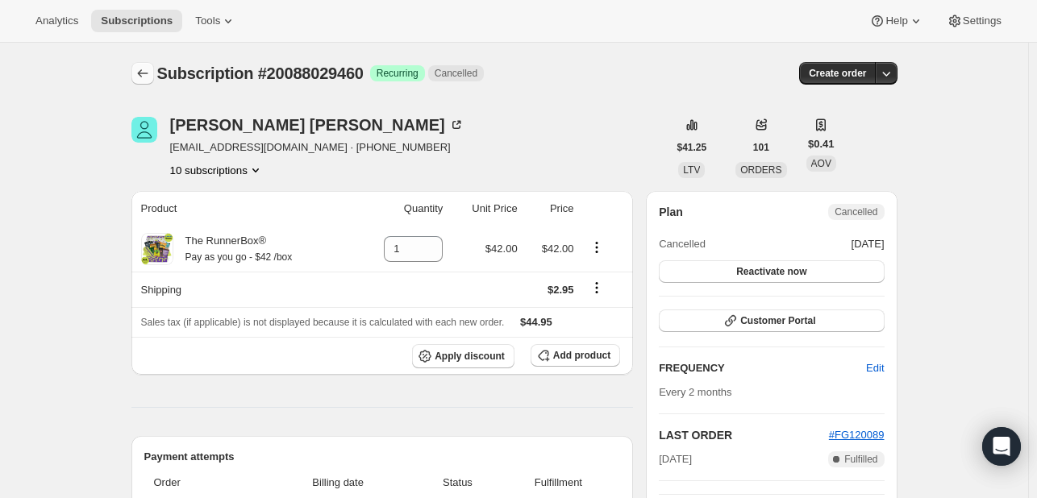
click at [145, 73] on icon "Subscriptions" at bounding box center [143, 73] width 16 height 16
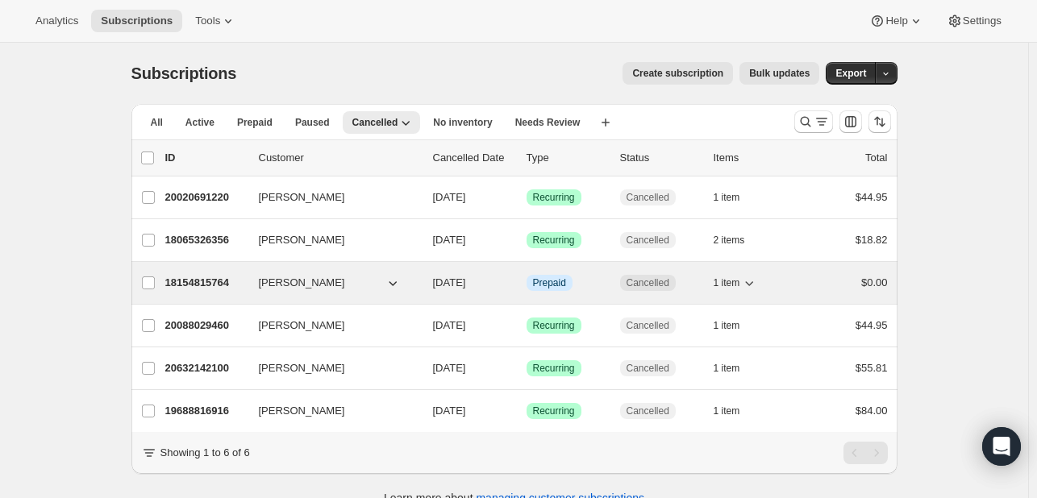
click at [616, 272] on div "18154815764 Michael McMahon 11/14/2024 Info Prepaid Cancelled 1 item $0.00" at bounding box center [526, 283] width 722 height 23
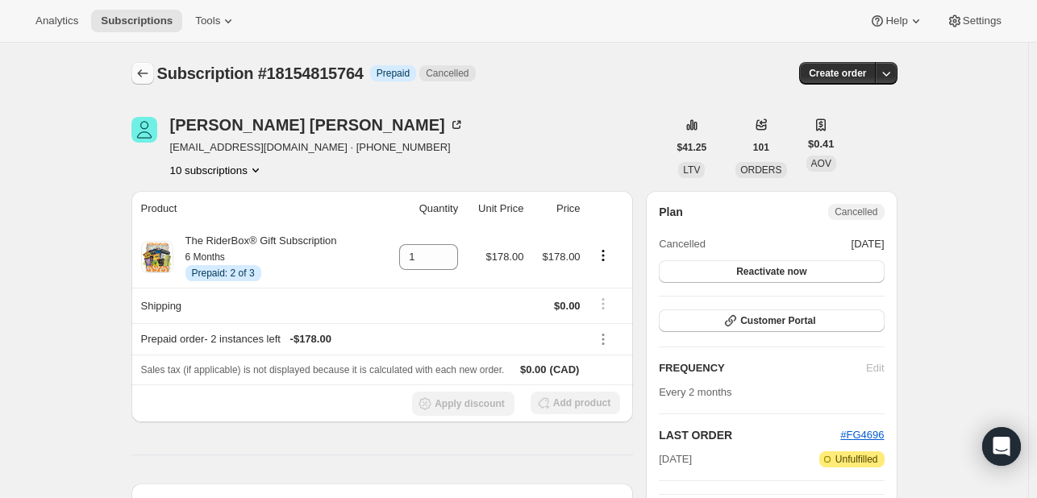
click at [154, 69] on button "Subscriptions" at bounding box center [142, 73] width 23 height 23
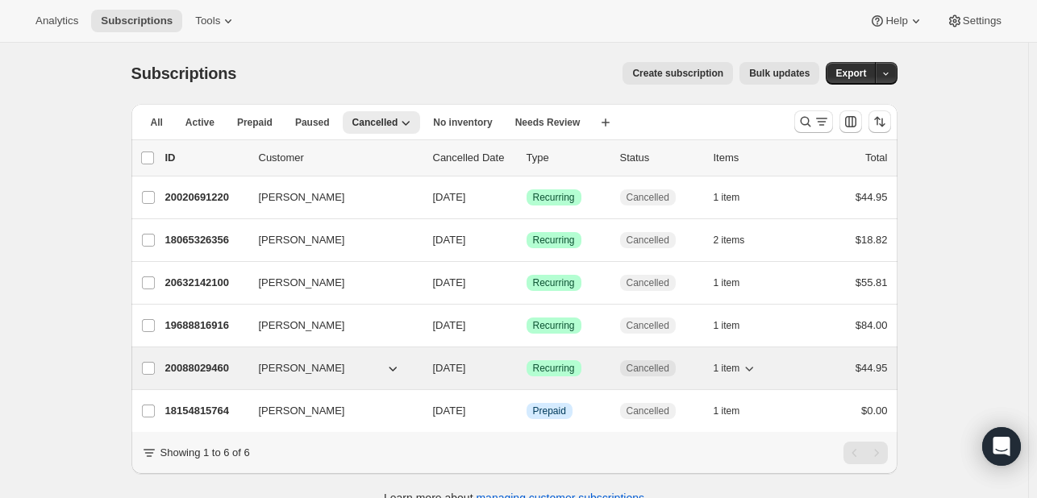
click at [596, 378] on div "20088029460 Michael McMahon 03/26/2025 Success Recurring Cancelled 1 item $44.95" at bounding box center [526, 368] width 722 height 23
